Goal: Find specific page/section: Find specific page/section

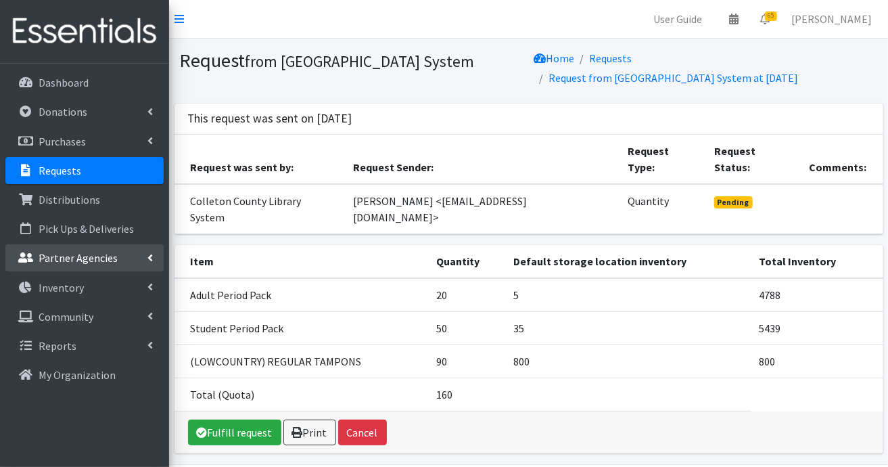
click at [85, 263] on p "Partner Agencies" at bounding box center [78, 258] width 79 height 14
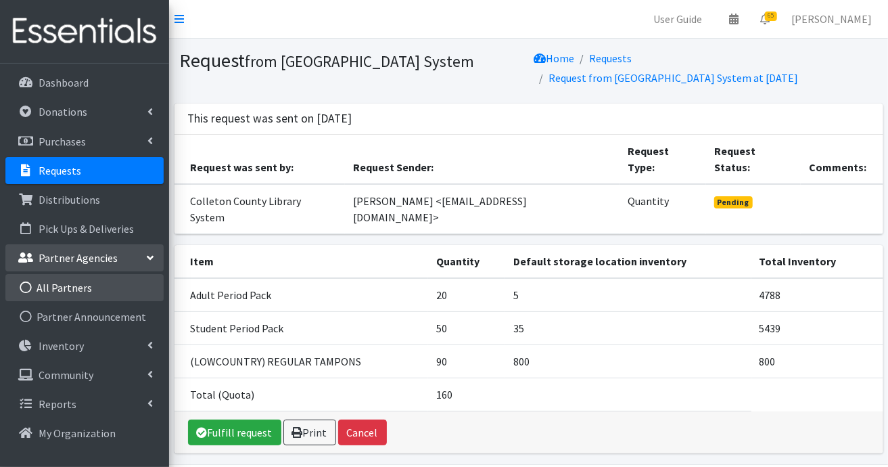
click at [77, 287] on link "All Partners" at bounding box center [84, 287] width 158 height 27
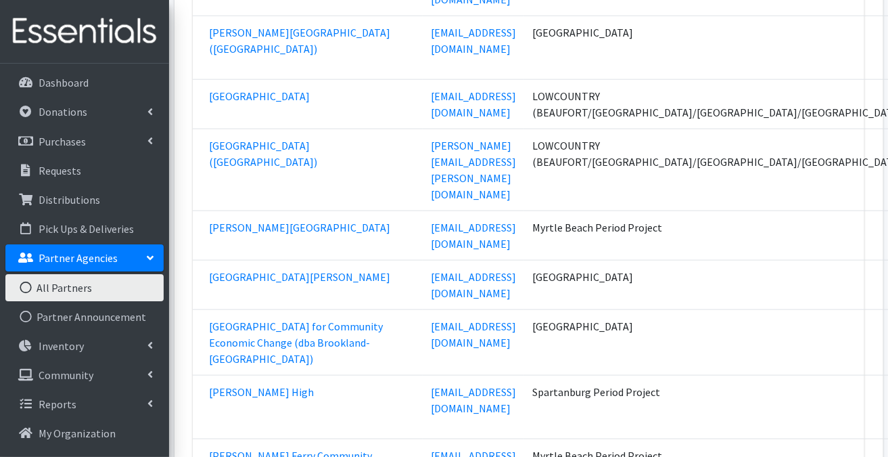
scroll to position [5887, 0]
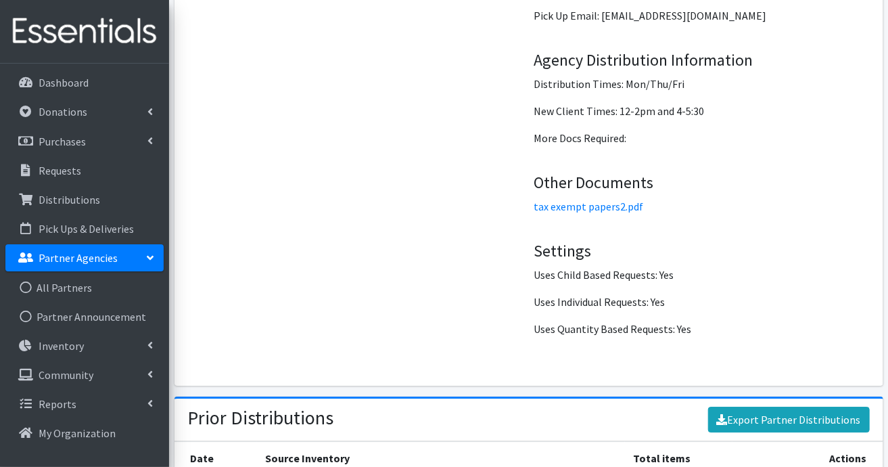
scroll to position [2151, 0]
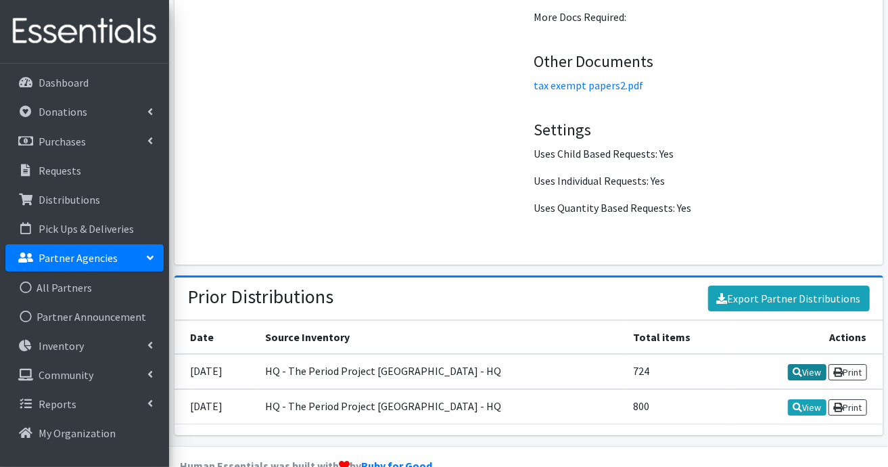
click at [817, 364] on link "View" at bounding box center [807, 372] width 39 height 16
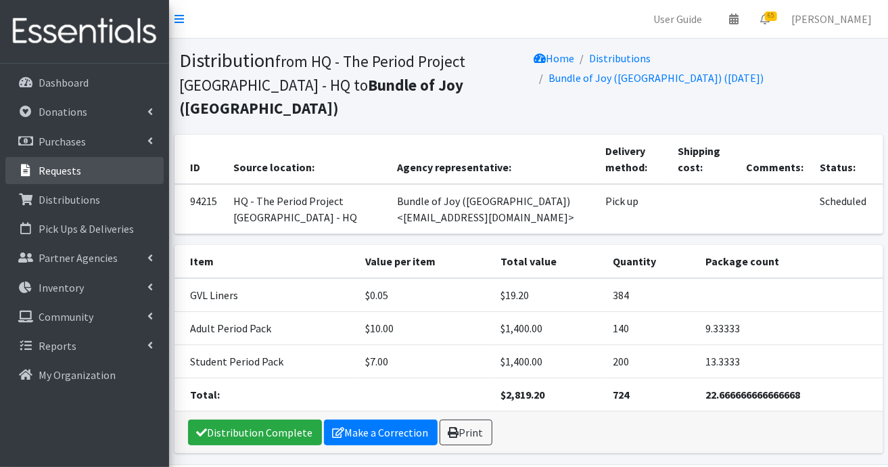
click at [115, 173] on link "Requests" at bounding box center [84, 170] width 158 height 27
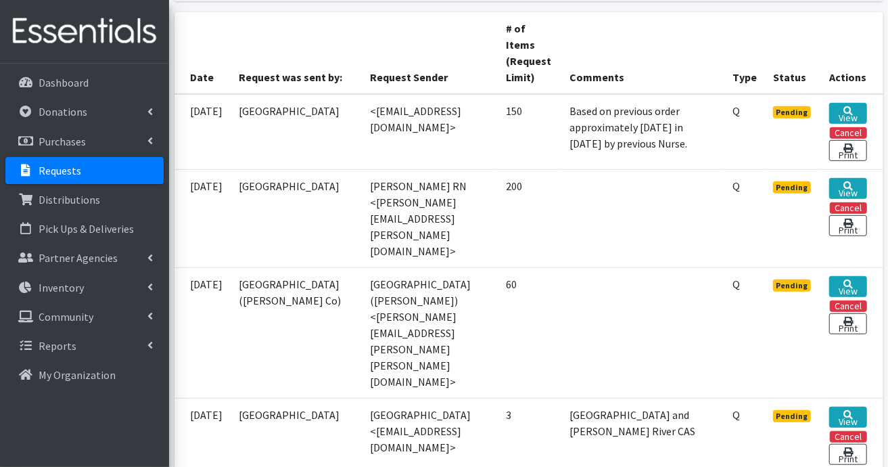
scroll to position [338, 0]
